Goal: Find specific page/section: Find specific page/section

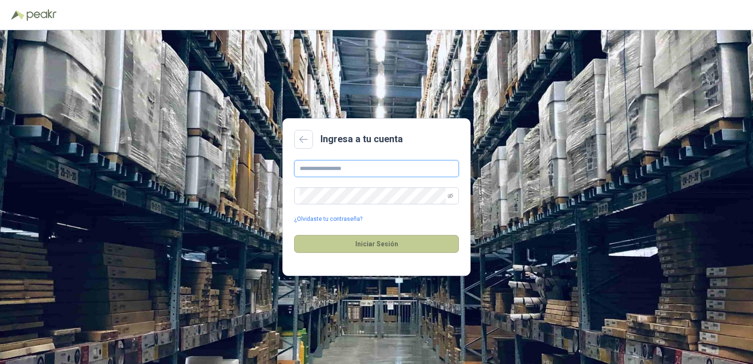
type input "**********"
click at [382, 249] on button "Iniciar Sesión" at bounding box center [376, 244] width 165 height 18
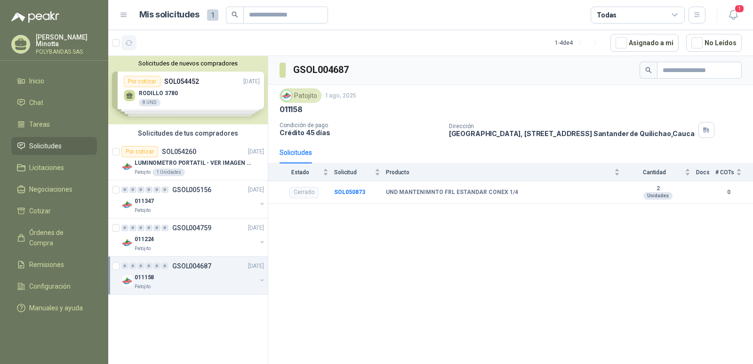
click at [134, 45] on button "button" at bounding box center [128, 42] width 15 height 15
click at [185, 63] on button "Solicitudes de nuevos compradores" at bounding box center [188, 63] width 152 height 7
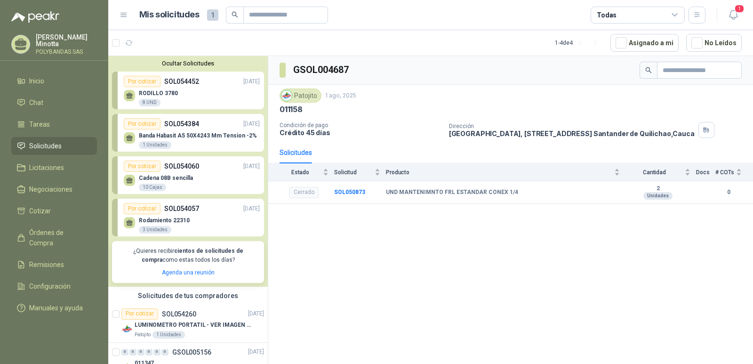
click at [187, 63] on button "Ocultar Solicitudes" at bounding box center [188, 63] width 152 height 7
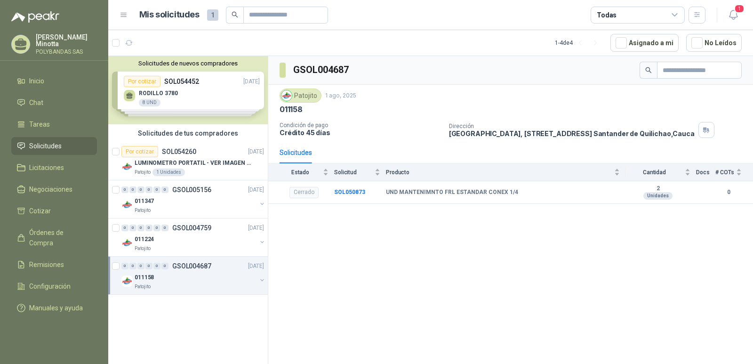
click at [54, 40] on p "Solanyi Andrea Minotta" at bounding box center [66, 40] width 61 height 13
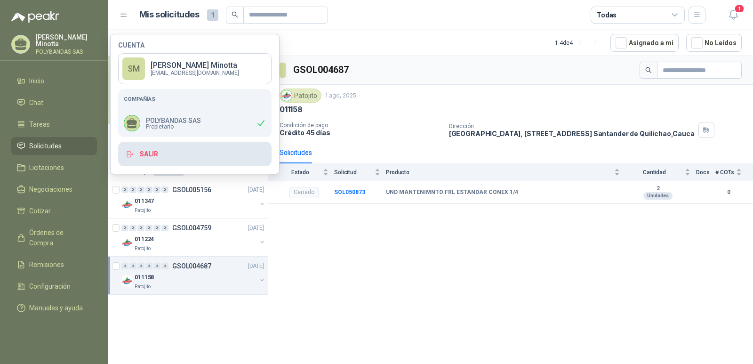
click at [194, 163] on button "Salir" at bounding box center [194, 154] width 153 height 24
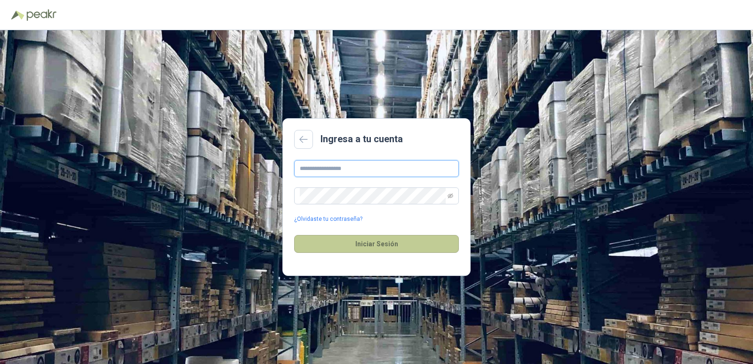
type input "**********"
click at [374, 249] on button "Iniciar Sesión" at bounding box center [376, 244] width 165 height 18
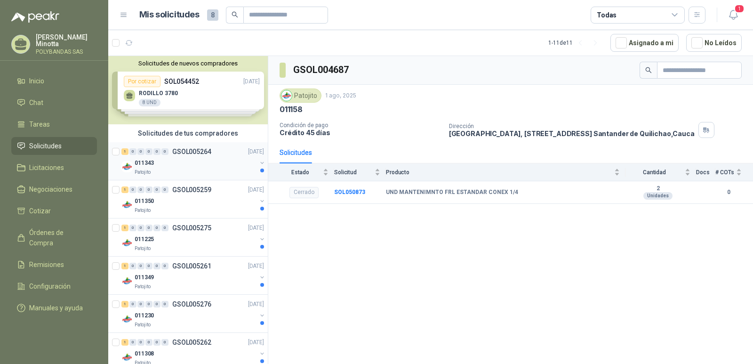
click at [193, 154] on p "GSOL005264" at bounding box center [191, 151] width 39 height 7
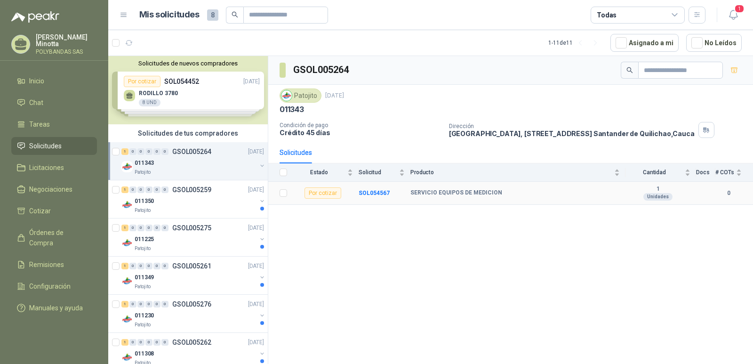
click at [329, 197] on div "Por cotizar" at bounding box center [322, 192] width 37 height 11
click at [321, 193] on div "Por cotizar" at bounding box center [322, 192] width 37 height 11
click at [378, 190] on b "SOL054567" at bounding box center [373, 193] width 31 height 7
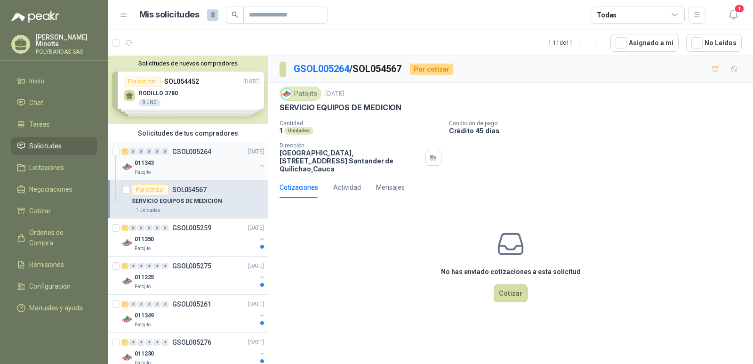
click at [188, 151] on p "GSOL005264" at bounding box center [191, 151] width 39 height 7
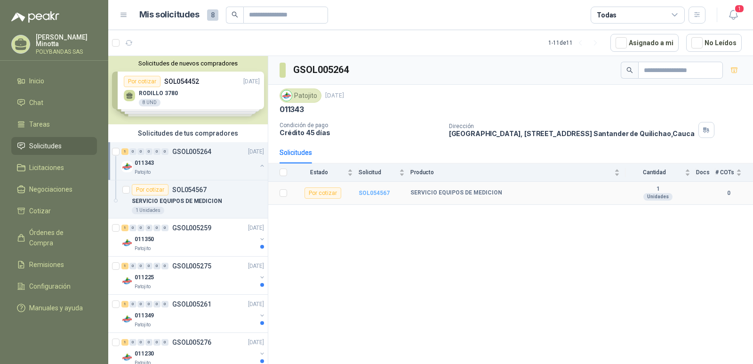
click at [371, 192] on b "SOL054567" at bounding box center [373, 193] width 31 height 7
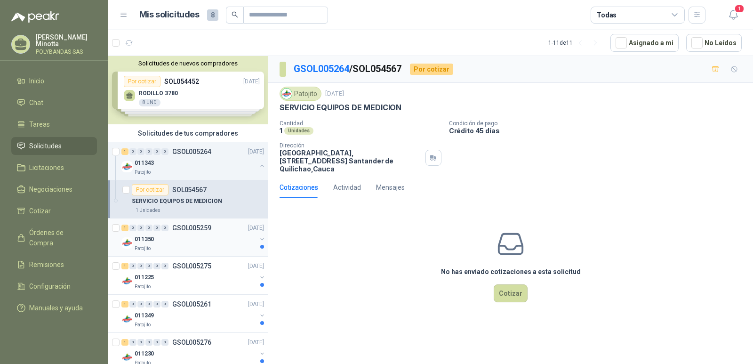
click at [200, 229] on p "GSOL005259" at bounding box center [191, 227] width 39 height 7
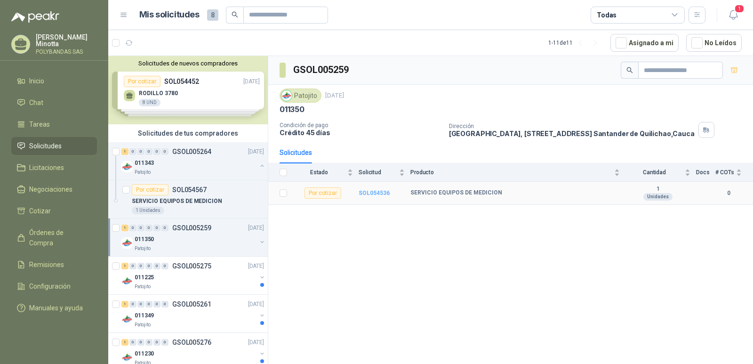
click at [376, 190] on b "SOL054536" at bounding box center [373, 193] width 31 height 7
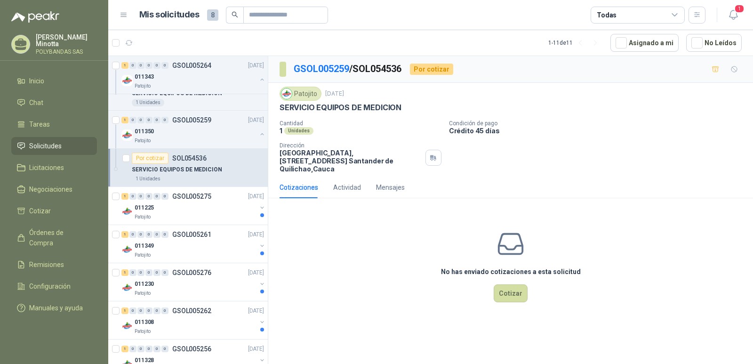
scroll to position [131, 0]
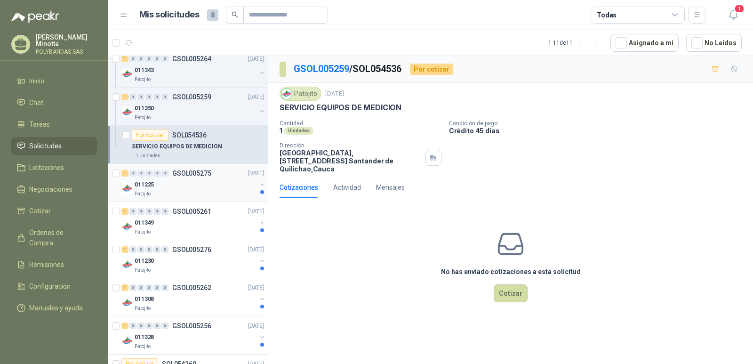
click at [190, 173] on p "GSOL005275" at bounding box center [191, 173] width 39 height 7
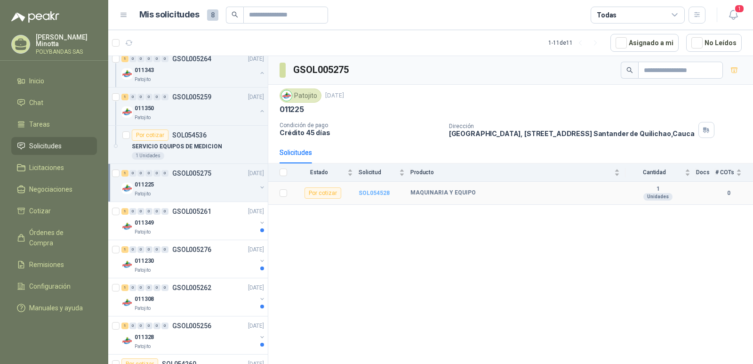
click at [361, 193] on b "SOL054528" at bounding box center [373, 193] width 31 height 7
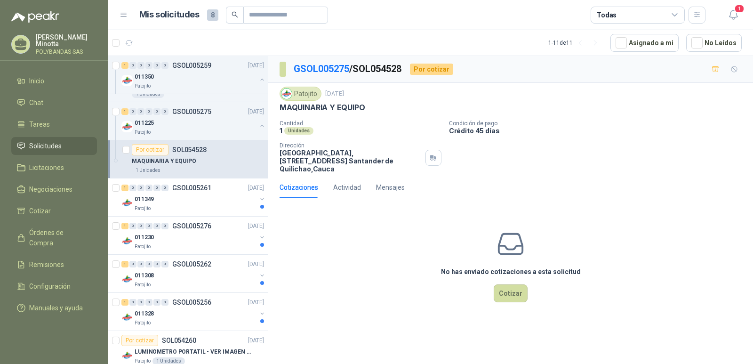
scroll to position [202, 0]
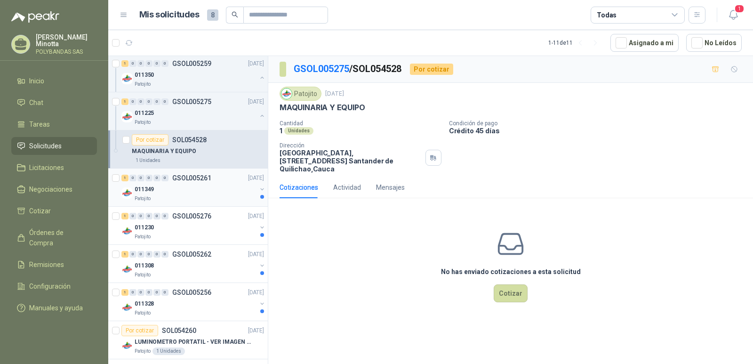
click at [189, 177] on p "GSOL005261" at bounding box center [191, 177] width 39 height 7
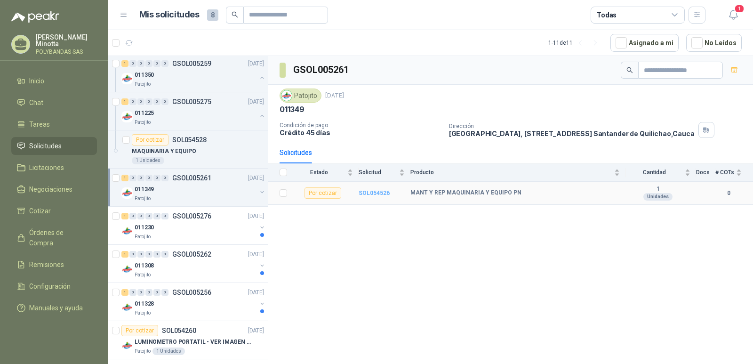
click at [368, 191] on b "SOL054526" at bounding box center [373, 193] width 31 height 7
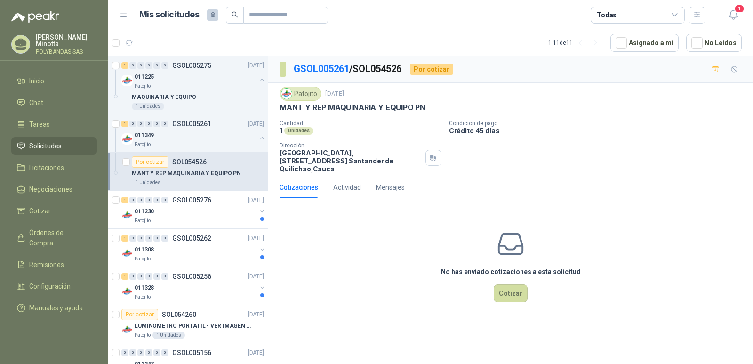
scroll to position [262, 0]
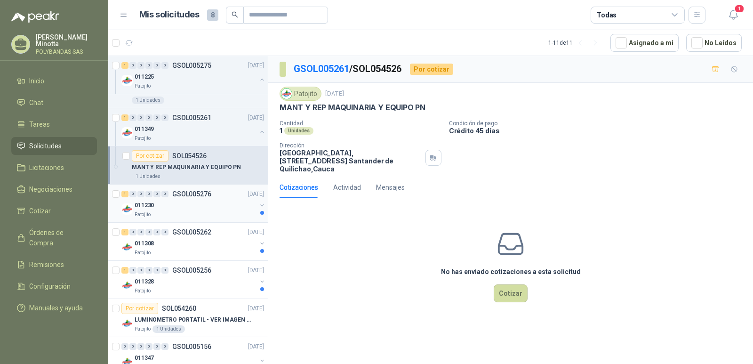
click at [189, 199] on div "1 0 0 0 0 0 GSOL005276 [DATE]" at bounding box center [193, 193] width 144 height 11
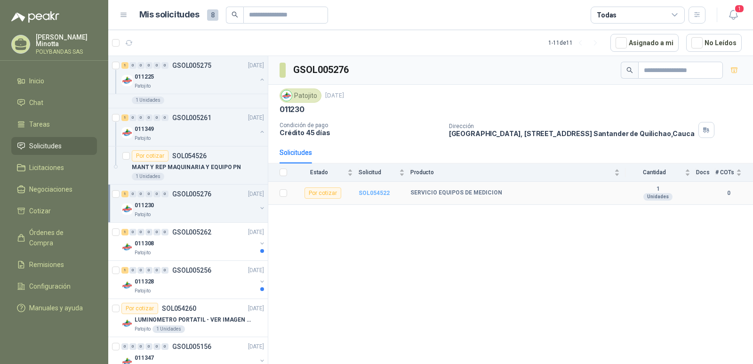
click at [369, 194] on b "SOL054522" at bounding box center [373, 193] width 31 height 7
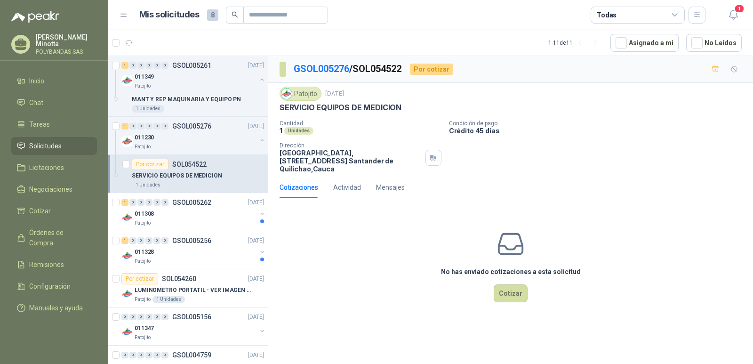
scroll to position [341, 0]
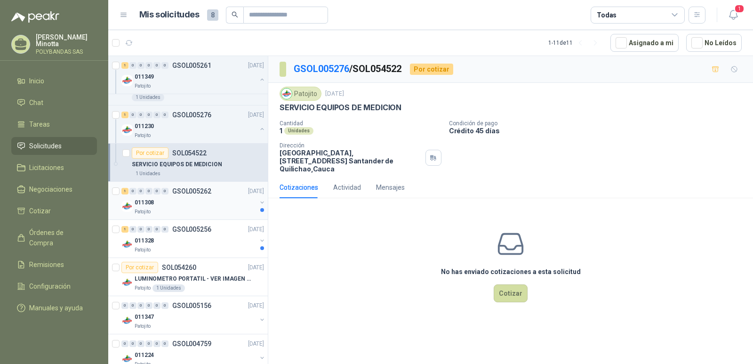
click at [184, 192] on p "GSOL005262" at bounding box center [191, 191] width 39 height 7
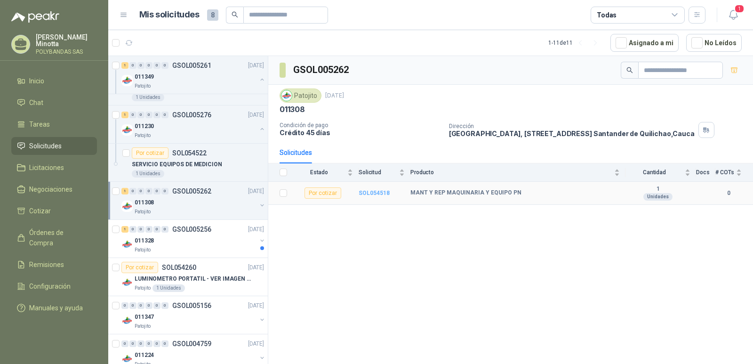
click at [365, 190] on b "SOL054518" at bounding box center [373, 193] width 31 height 7
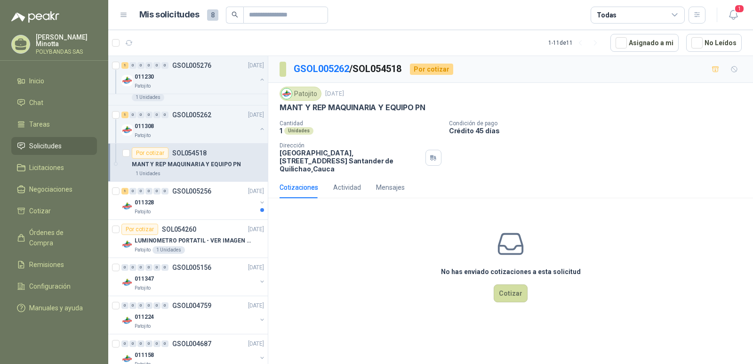
scroll to position [419, 0]
click at [182, 191] on p "GSOL005256" at bounding box center [191, 189] width 39 height 7
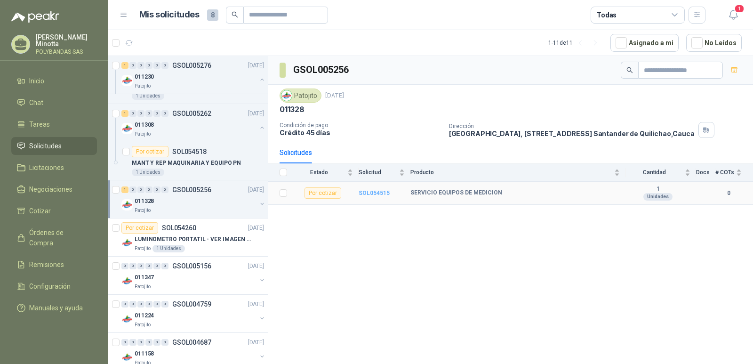
click at [366, 195] on b "SOL054515" at bounding box center [373, 193] width 31 height 7
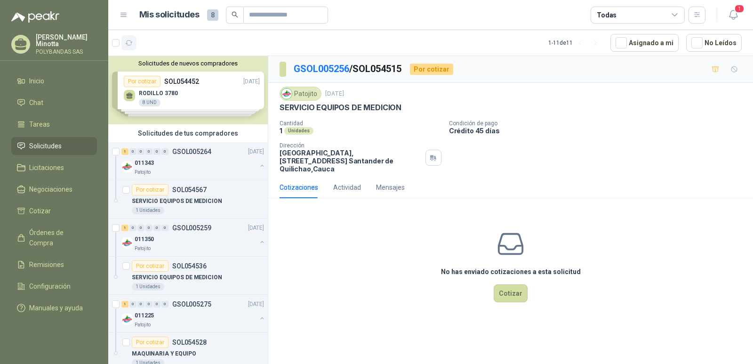
click at [129, 42] on icon "button" at bounding box center [129, 43] width 8 height 8
click at [57, 47] on div "[PERSON_NAME] [PERSON_NAME] SAS" at bounding box center [66, 44] width 61 height 21
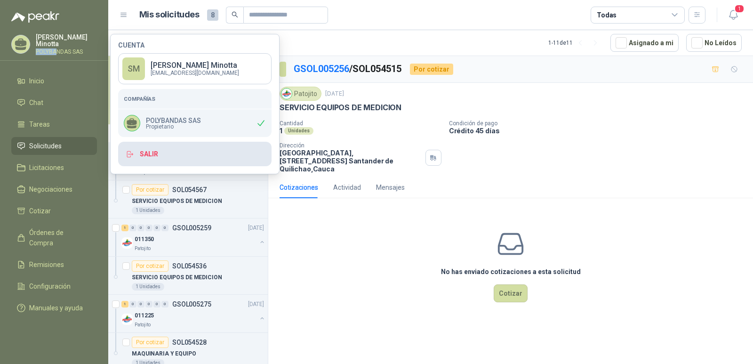
click at [163, 151] on button "Salir" at bounding box center [194, 154] width 153 height 24
